Goal: Task Accomplishment & Management: Manage account settings

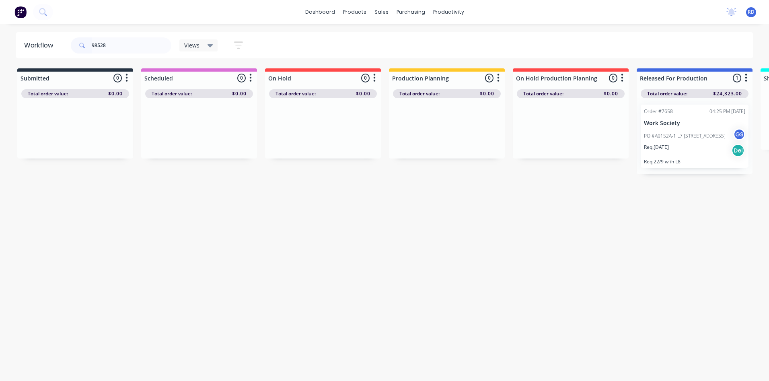
drag, startPoint x: 70, startPoint y: 42, endPoint x: 60, endPoint y: 41, distance: 10.1
click at [66, 42] on header "Workflow 98528 Views Save new view None (Default) edit Delivery edit Production…" at bounding box center [384, 45] width 737 height 26
drag, startPoint x: 113, startPoint y: 42, endPoint x: 60, endPoint y: 46, distance: 53.2
click at [60, 46] on header "Workflow 98442 Views Save new view None (Default) edit Delivery edit Production…" at bounding box center [384, 45] width 737 height 26
type input "98442"
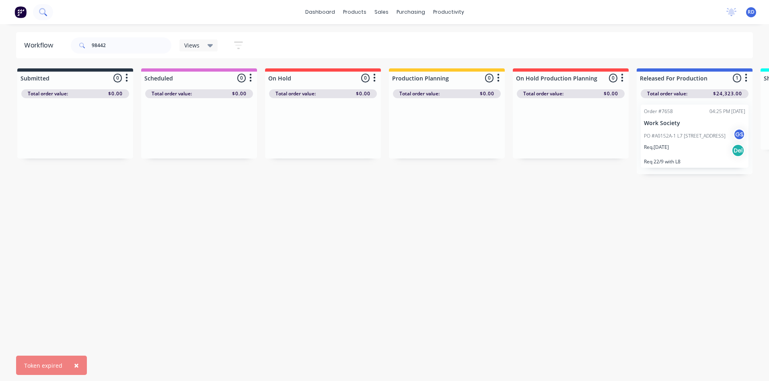
click at [43, 13] on icon at bounding box center [43, 12] width 8 height 8
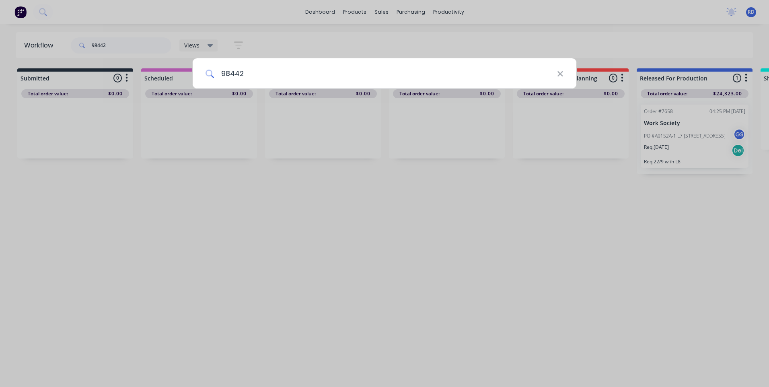
type input "98442"
click at [155, 16] on div "98442" at bounding box center [384, 193] width 769 height 387
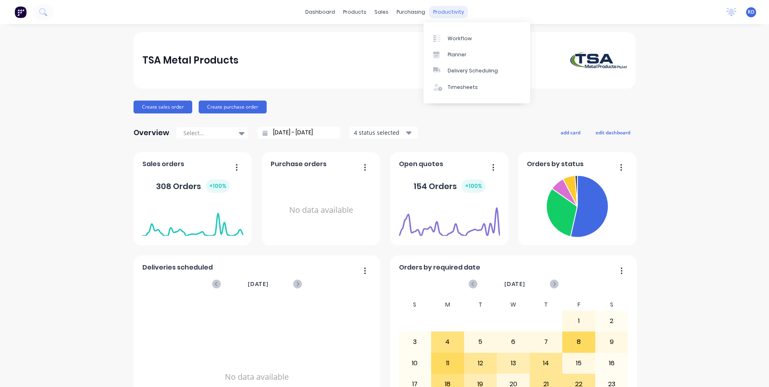
click at [444, 11] on div "productivity" at bounding box center [448, 12] width 39 height 12
click at [452, 36] on div "Workflow" at bounding box center [460, 38] width 24 height 7
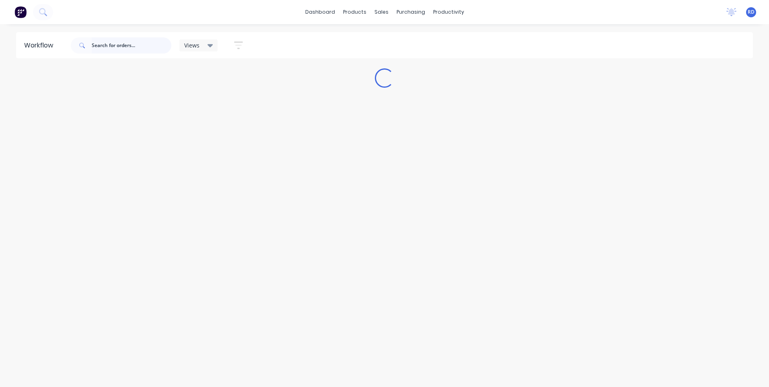
click at [115, 45] on input "text" at bounding box center [132, 45] width 80 height 16
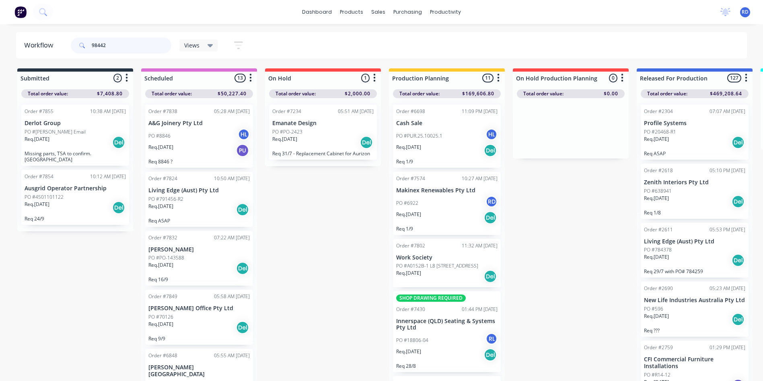
drag, startPoint x: 119, startPoint y: 48, endPoint x: 54, endPoint y: 49, distance: 65.1
click at [53, 51] on header "Workflow 98442 Views Save new view None (Default) edit Delivery edit Production…" at bounding box center [381, 45] width 731 height 26
type input "98442"
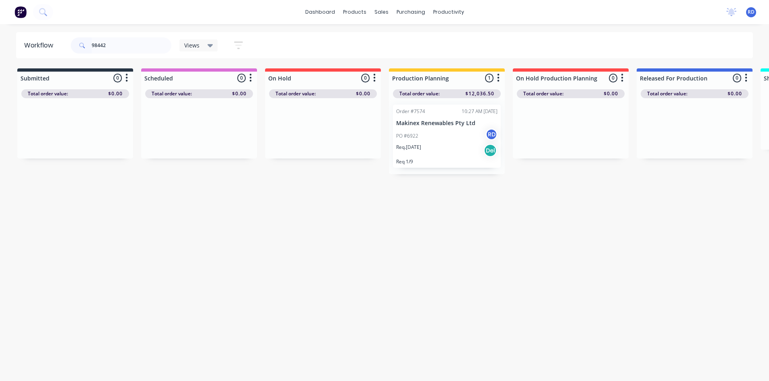
click at [427, 131] on div "PO #6922 RD" at bounding box center [446, 135] width 101 height 15
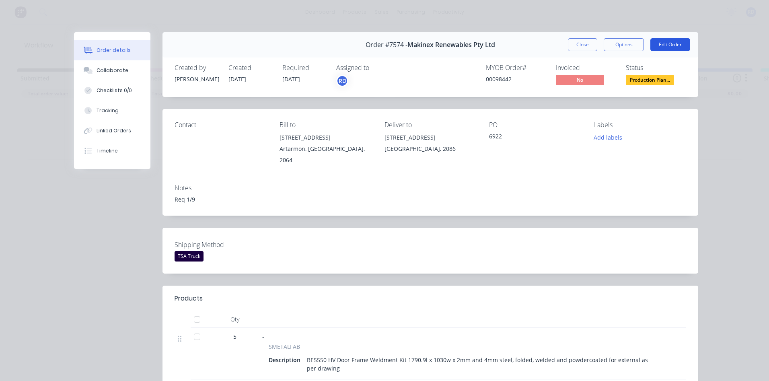
click at [669, 47] on button "Edit Order" at bounding box center [670, 44] width 40 height 13
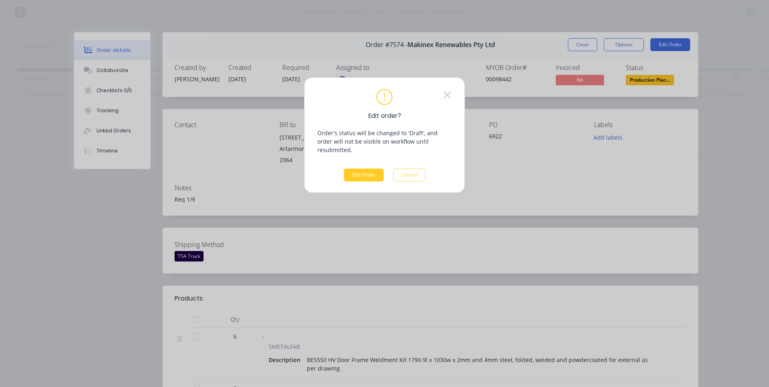
click at [360, 168] on button "Edit Order" at bounding box center [364, 174] width 40 height 13
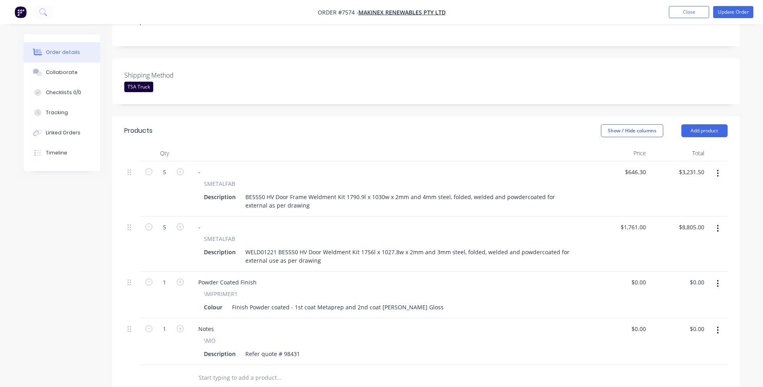
scroll to position [241, 0]
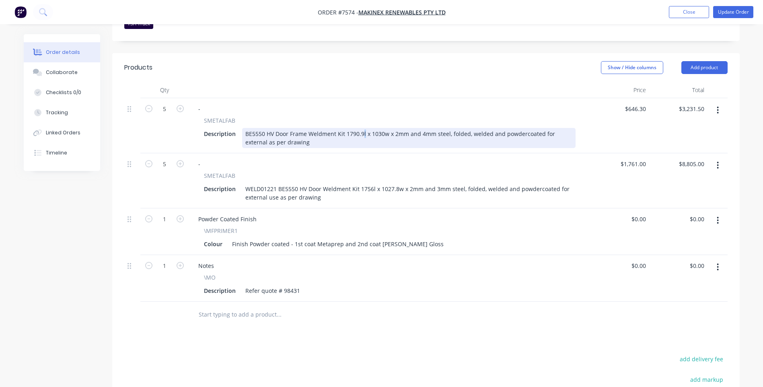
click at [362, 128] on div "BE5550 HV Door Frame Weldment Kit 1790.9l x 1030w x 2mm and 4mm steel, folded, …" at bounding box center [408, 138] width 333 height 20
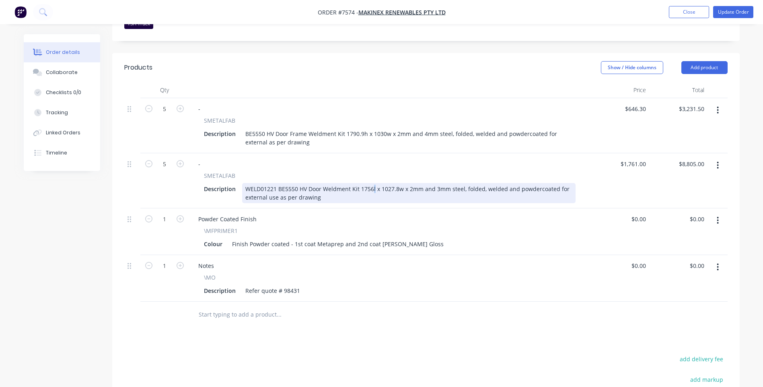
click at [371, 183] on div "WELD01221 BE5550 HV Door Weldment Kit 1756l x 1027.8w x 2mm and 3mm steel, fold…" at bounding box center [408, 193] width 333 height 20
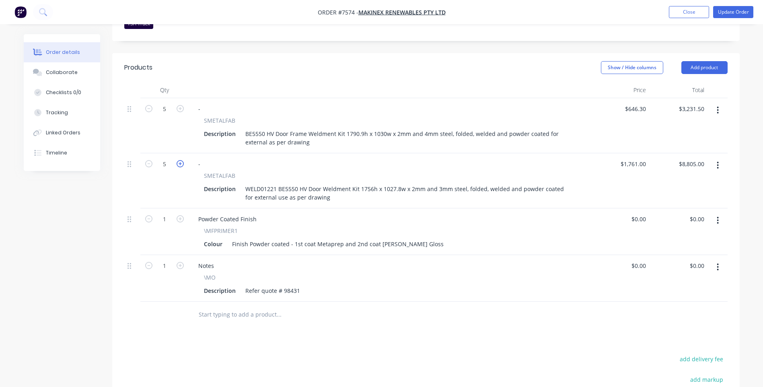
click at [182, 160] on icon "button" at bounding box center [180, 163] width 7 height 7
type input "6"
type input "$10,566.00"
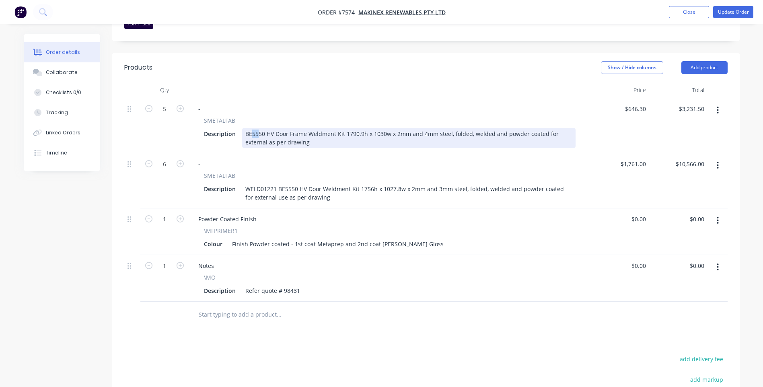
drag, startPoint x: 257, startPoint y: 121, endPoint x: 252, endPoint y: 122, distance: 4.4
click at [252, 128] on div "BE5550 HV Door Frame Weldment Kit 1790.9h x 1030w x 2mm and 4mm steel, folded, …" at bounding box center [408, 138] width 333 height 20
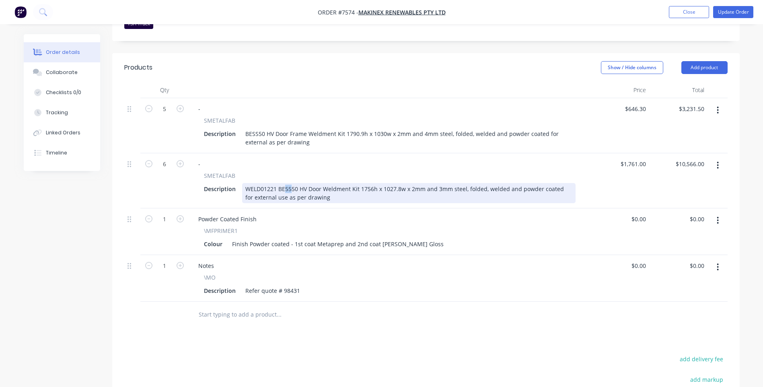
drag, startPoint x: 290, startPoint y: 177, endPoint x: 284, endPoint y: 177, distance: 6.0
click at [284, 183] on div "WELD01221 BE5550 HV Door Weldment Kit 1756h x 1027.8w x 2mm and 3mm steel, fold…" at bounding box center [408, 193] width 333 height 20
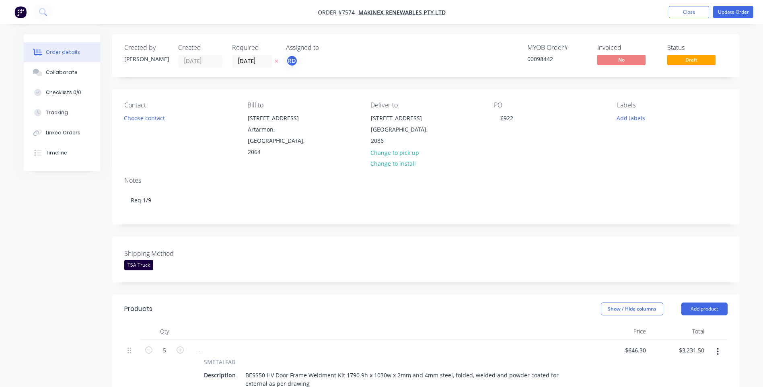
scroll to position [40, 0]
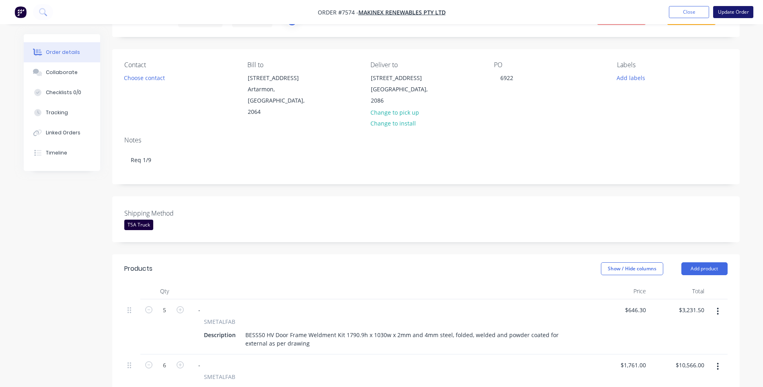
click at [734, 14] on button "Update Order" at bounding box center [733, 12] width 40 height 12
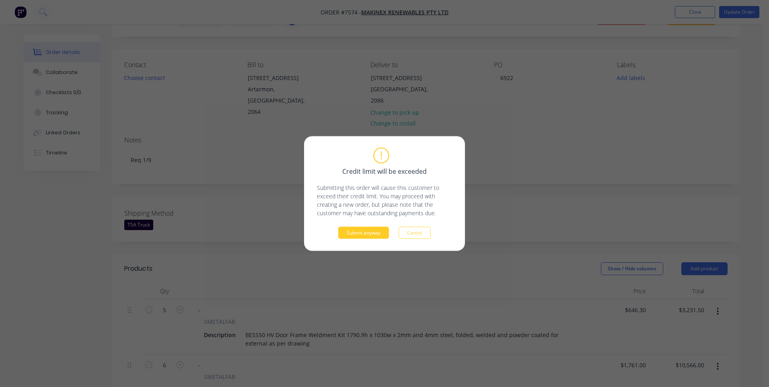
click at [359, 232] on button "Submit anyway" at bounding box center [363, 233] width 51 height 12
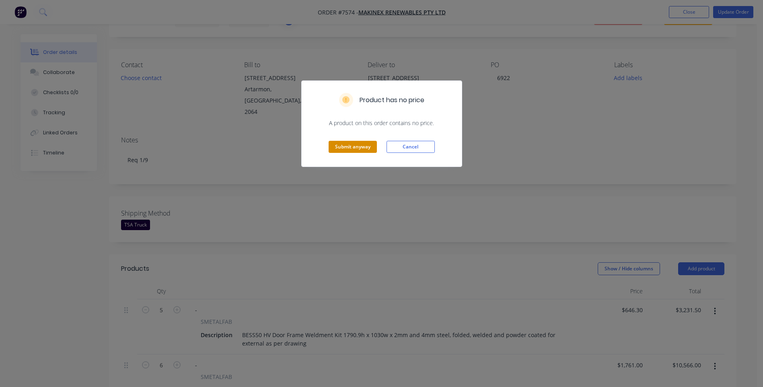
click at [355, 146] on button "Submit anyway" at bounding box center [353, 147] width 48 height 12
